Goal: Task Accomplishment & Management: Use online tool/utility

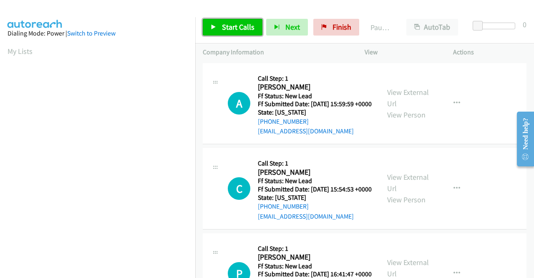
click at [237, 25] on span "Start Calls" at bounding box center [238, 27] width 33 height 10
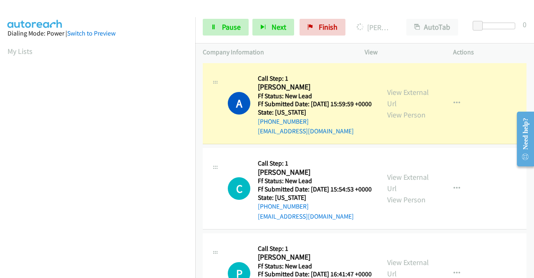
click at [408, 102] on div "View External Url View Person" at bounding box center [408, 103] width 43 height 34
click at [408, 99] on link "View External Url" at bounding box center [408, 97] width 42 height 21
click at [0, 157] on aside "Dialing Mode: Power | Switch to Preview My Lists" at bounding box center [97, 248] width 195 height 462
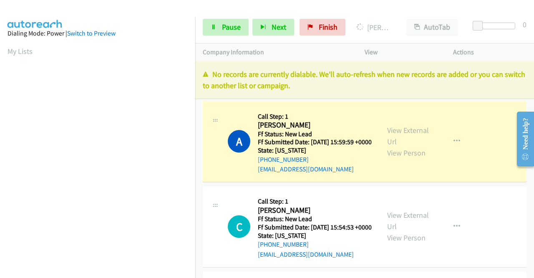
scroll to position [190, 0]
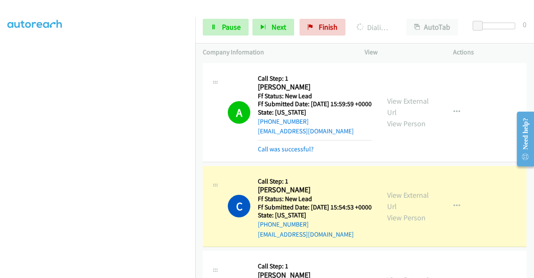
click at [95, 270] on section at bounding box center [98, 80] width 180 height 400
click at [399, 205] on link "View External Url" at bounding box center [408, 200] width 42 height 21
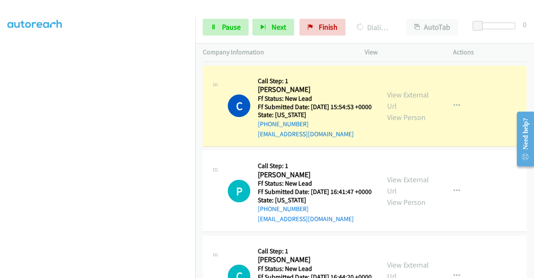
scroll to position [117, 0]
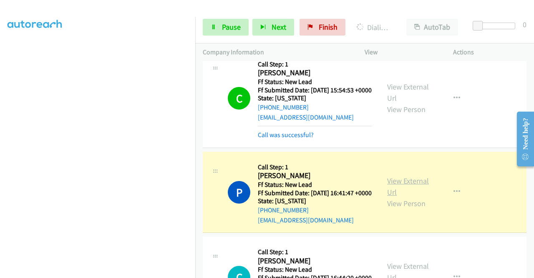
click at [398, 197] on link "View External Url" at bounding box center [408, 186] width 42 height 21
click at [218, 24] on link "Pause" at bounding box center [226, 27] width 46 height 17
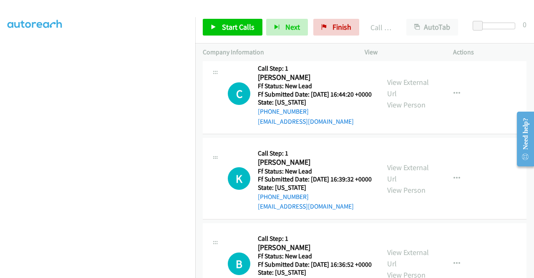
scroll to position [322, 0]
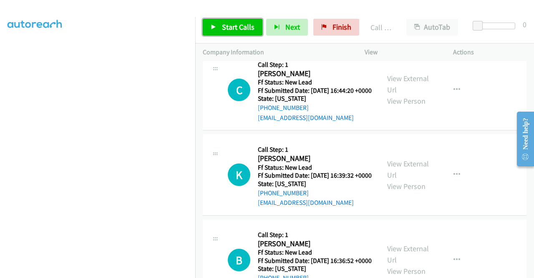
click at [218, 28] on link "Start Calls" at bounding box center [233, 27] width 60 height 17
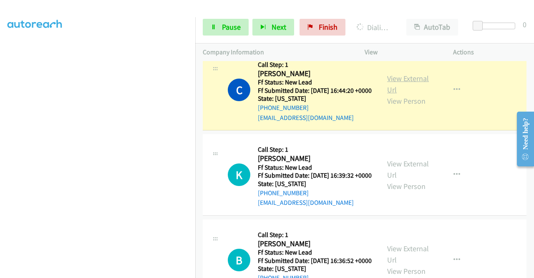
click at [397, 94] on link "View External Url" at bounding box center [408, 83] width 42 height 21
click at [0, 142] on aside "Dialing Mode: Power | Switch to Preview My Lists" at bounding box center [97, 64] width 195 height 462
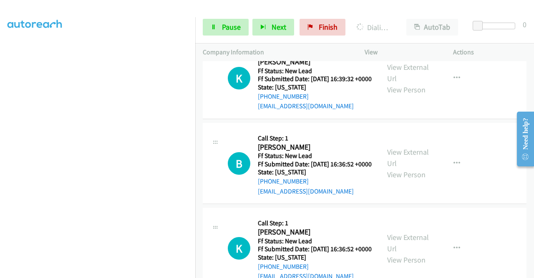
scroll to position [419, 0]
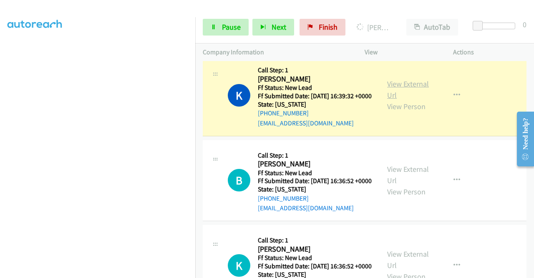
click at [403, 100] on link "View External Url" at bounding box center [408, 89] width 42 height 21
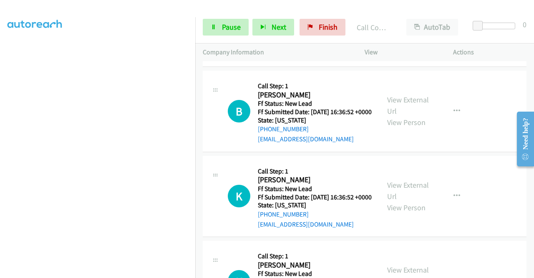
scroll to position [519, 0]
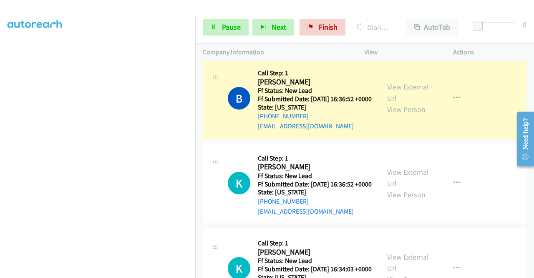
click at [399, 122] on div "View External Url View Person View External Url Email Schedule/Manage Callback …" at bounding box center [428, 98] width 96 height 66
click at [394, 103] on link "View External Url" at bounding box center [408, 92] width 42 height 21
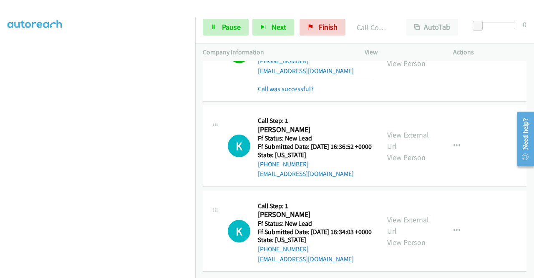
scroll to position [644, 0]
click at [396, 130] on link "View External Url" at bounding box center [408, 140] width 42 height 21
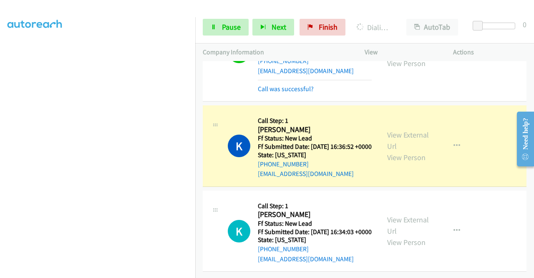
scroll to position [190, 0]
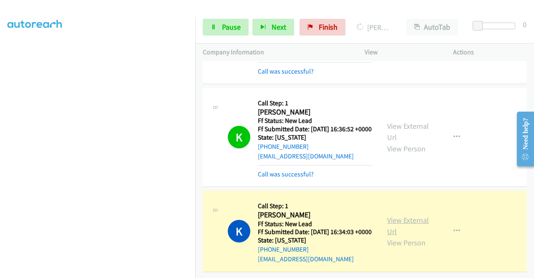
click at [393, 226] on link "View External Url" at bounding box center [408, 225] width 42 height 21
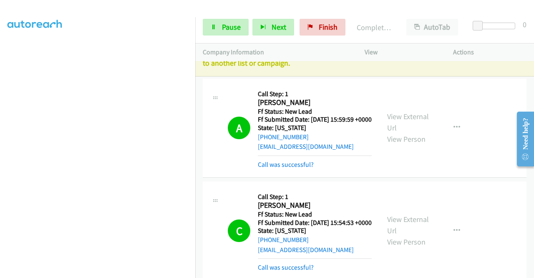
scroll to position [0, 0]
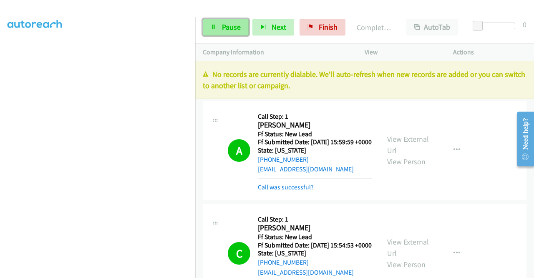
click at [227, 28] on span "Pause" at bounding box center [231, 27] width 19 height 10
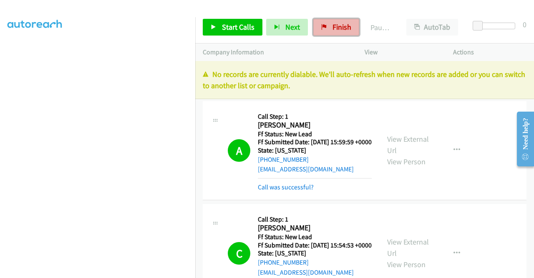
click at [342, 30] on span "Finish" at bounding box center [342, 27] width 19 height 10
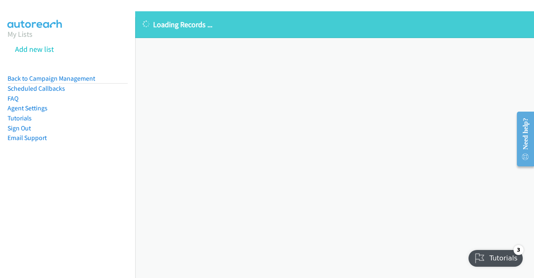
click at [169, 81] on div "Loading Records ... Sorry, something went wrong please try again." at bounding box center [334, 144] width 399 height 266
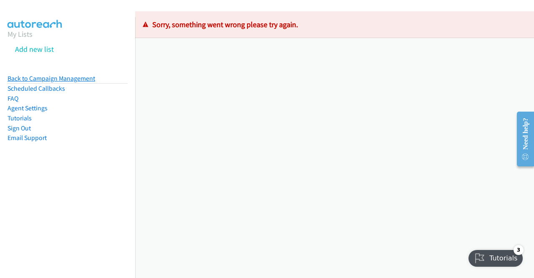
click at [65, 76] on link "Back to Campaign Management" at bounding box center [52, 78] width 88 height 8
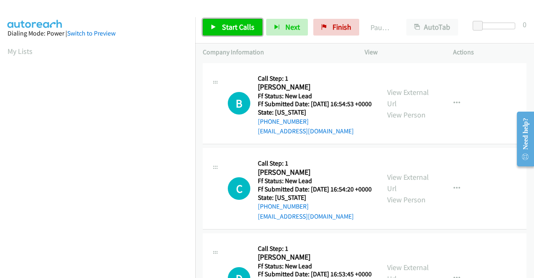
click at [254, 28] on link "Start Calls" at bounding box center [233, 27] width 60 height 17
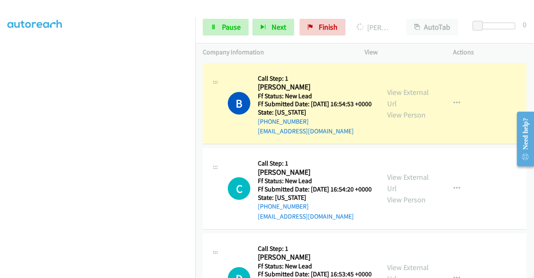
scroll to position [190, 0]
click at [407, 95] on link "View External Url" at bounding box center [408, 97] width 42 height 21
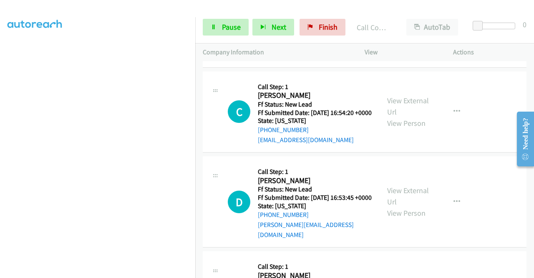
scroll to position [111, 0]
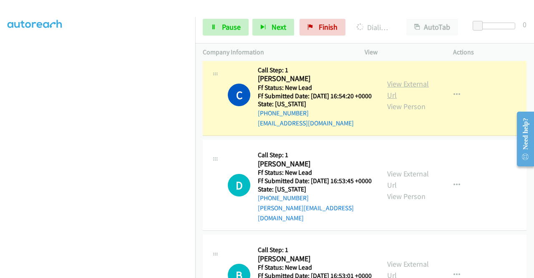
click at [400, 93] on link "View External Url" at bounding box center [408, 89] width 42 height 21
click at [195, 105] on td "C Callback Scheduled Call Step: 1 Carol Paulton America/New_York Ff Status: New…" at bounding box center [364, 95] width 339 height 85
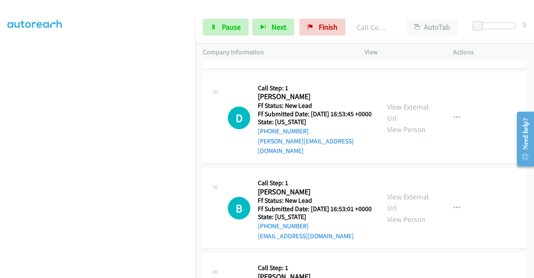
scroll to position [211, 0]
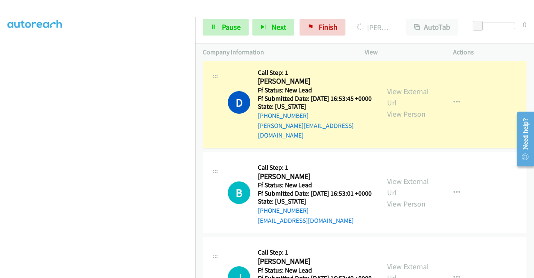
click at [391, 97] on div "View External Url View Person View External Url Email Schedule/Manage Callback …" at bounding box center [428, 103] width 96 height 76
click at [390, 104] on link "View External Url" at bounding box center [408, 96] width 42 height 21
click at [196, 96] on td "D Callback Scheduled Call Step: 1 Dhruti Patel America/Los_Angeles Ff Status: N…" at bounding box center [364, 102] width 339 height 95
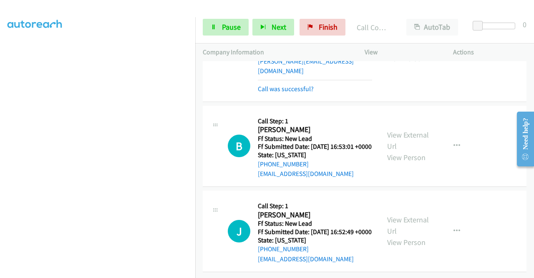
scroll to position [312, 0]
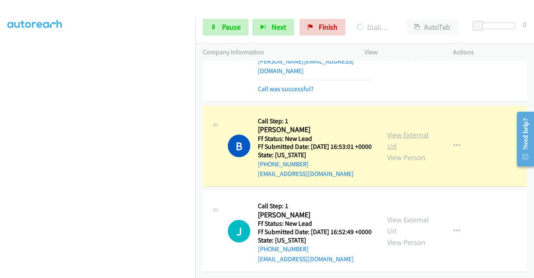
click at [400, 130] on link "View External Url" at bounding box center [408, 140] width 42 height 21
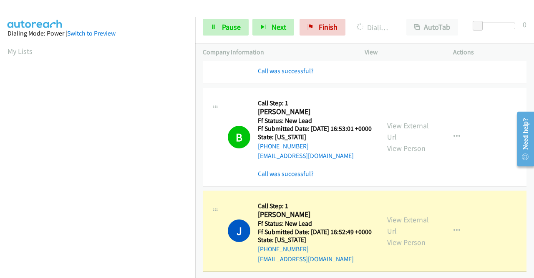
scroll to position [190, 0]
click at [400, 215] on link "View External Url" at bounding box center [408, 225] width 42 height 21
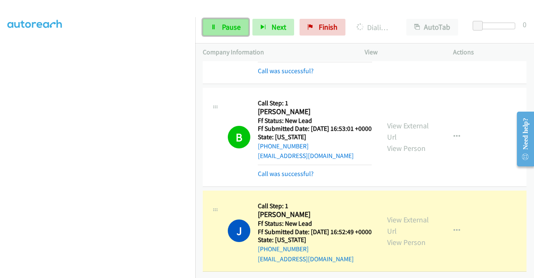
click at [230, 21] on link "Pause" at bounding box center [226, 27] width 46 height 17
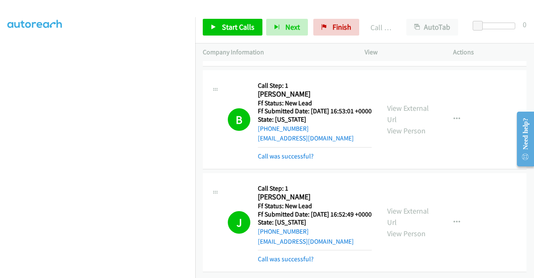
scroll to position [0, 0]
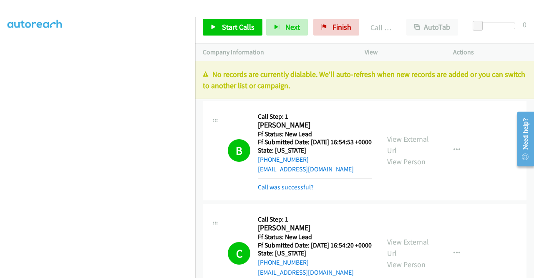
click at [426, 210] on td "C Callback Scheduled Call Step: 1 Carol Paulton America/New_York Ff Status: New…" at bounding box center [364, 253] width 339 height 103
click at [334, 15] on div "Start Calls Pause Next Finish Call Completed AutoTab AutoTab 0" at bounding box center [364, 27] width 339 height 32
drag, startPoint x: 331, startPoint y: 20, endPoint x: 292, endPoint y: 37, distance: 41.9
click at [331, 20] on link "Finish" at bounding box center [337, 27] width 46 height 17
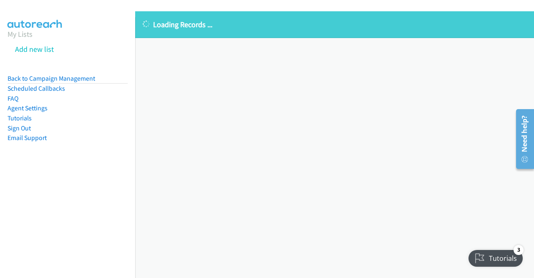
click at [327, 131] on div "Loading Records ... Sorry, something went wrong please try again." at bounding box center [334, 144] width 399 height 266
drag, startPoint x: 68, startPoint y: 76, endPoint x: 109, endPoint y: 75, distance: 40.1
click at [68, 76] on link "Back to Campaign Management" at bounding box center [52, 78] width 88 height 8
